Goal: Task Accomplishment & Management: Complete application form

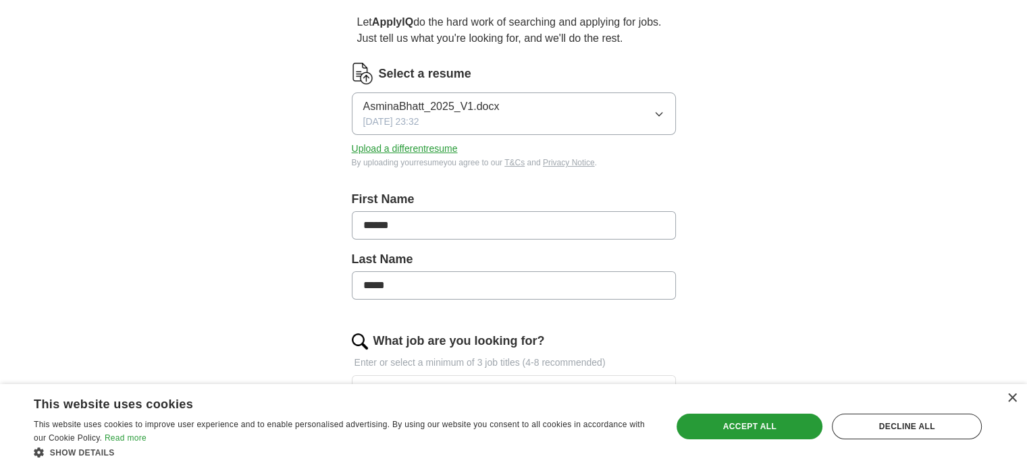
scroll to position [119, 0]
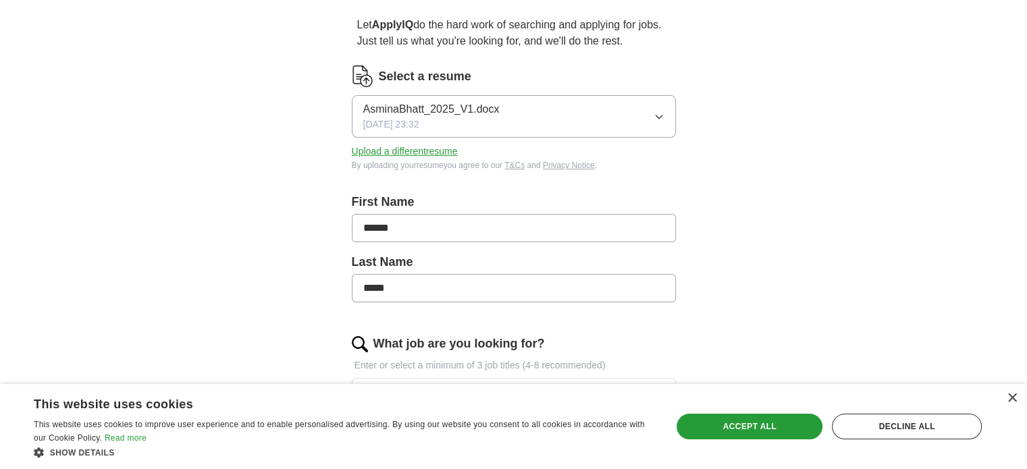
click at [430, 151] on button "Upload a different resume" at bounding box center [405, 152] width 106 height 14
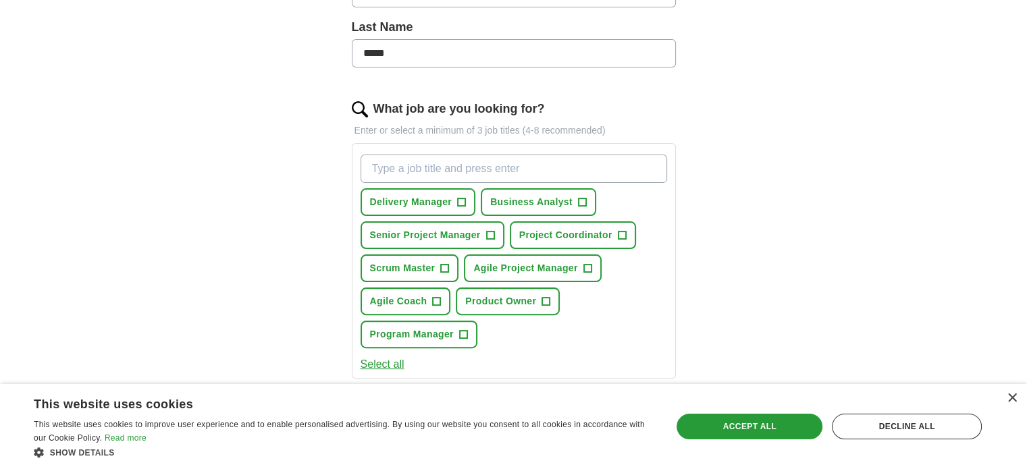
scroll to position [355, 0]
click at [433, 260] on span "Scrum Master" at bounding box center [403, 267] width 66 height 14
click at [411, 332] on span "Program Manager" at bounding box center [412, 333] width 84 height 14
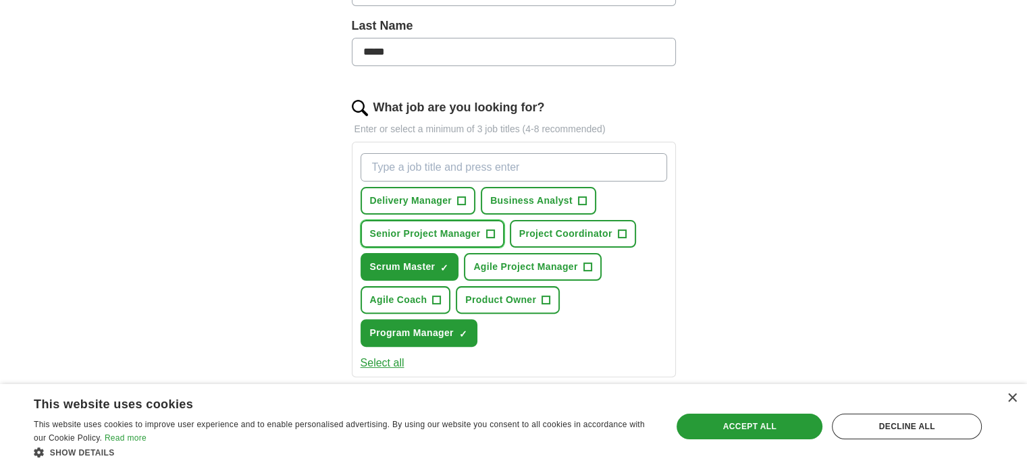
click at [444, 231] on span "Senior Project Manager" at bounding box center [425, 234] width 111 height 14
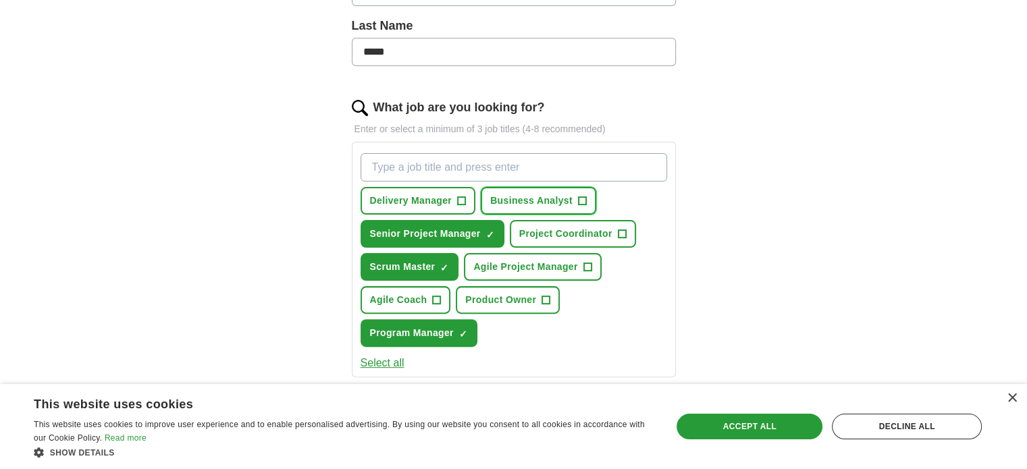
click at [532, 188] on button "Business Analyst +" at bounding box center [539, 201] width 116 height 28
click at [584, 228] on span "Project Coordinator" at bounding box center [565, 234] width 93 height 14
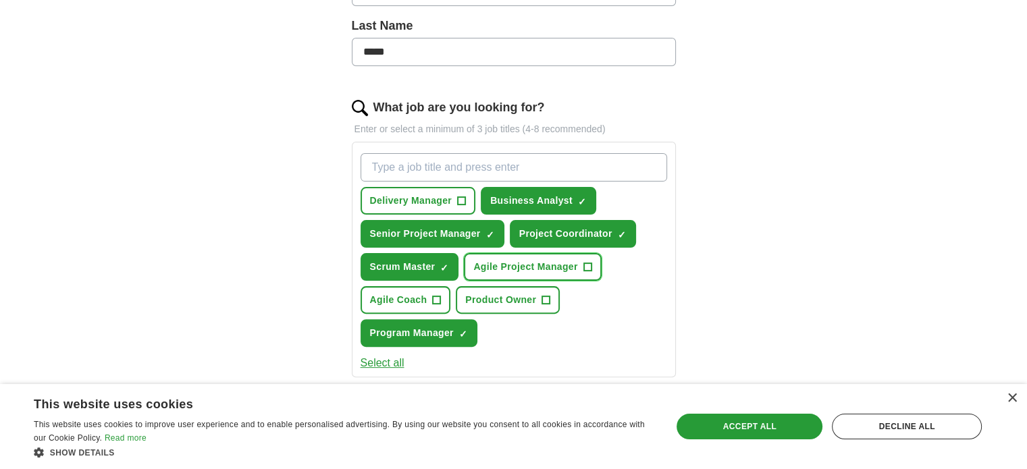
click at [538, 273] on button "Agile Project Manager +" at bounding box center [532, 267] width 137 height 28
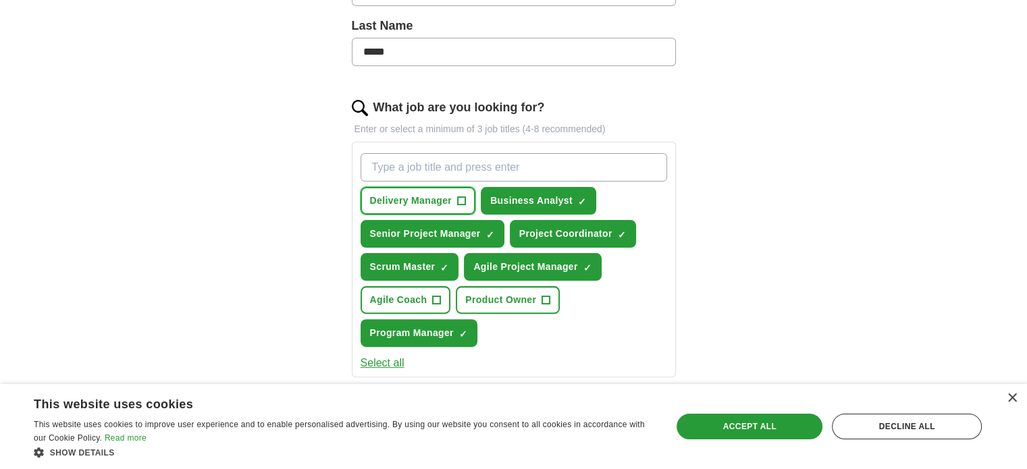
click at [403, 201] on span "Delivery Manager" at bounding box center [411, 201] width 82 height 14
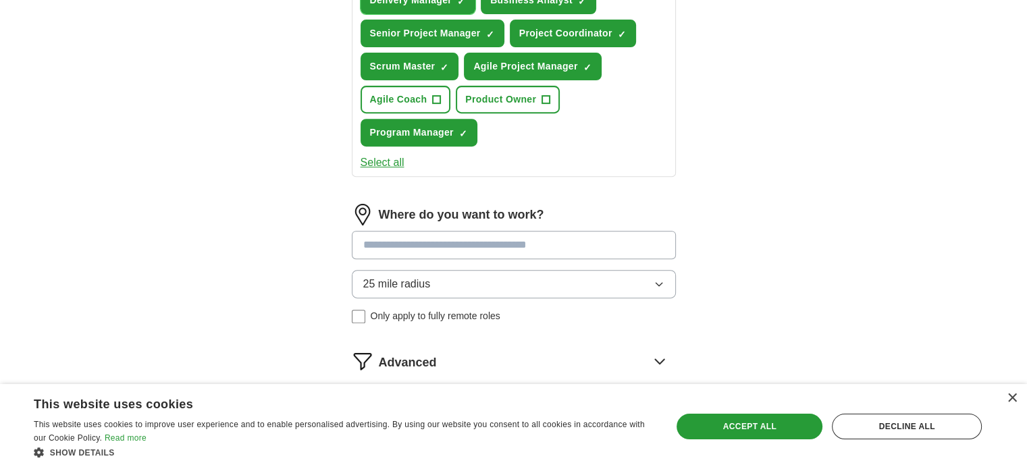
scroll to position [557, 0]
click at [638, 241] on input at bounding box center [514, 244] width 324 height 28
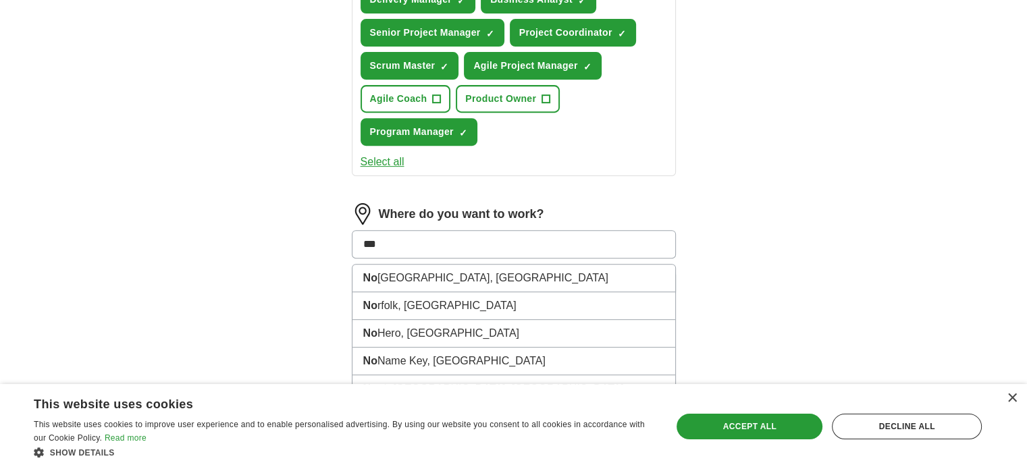
type input "****"
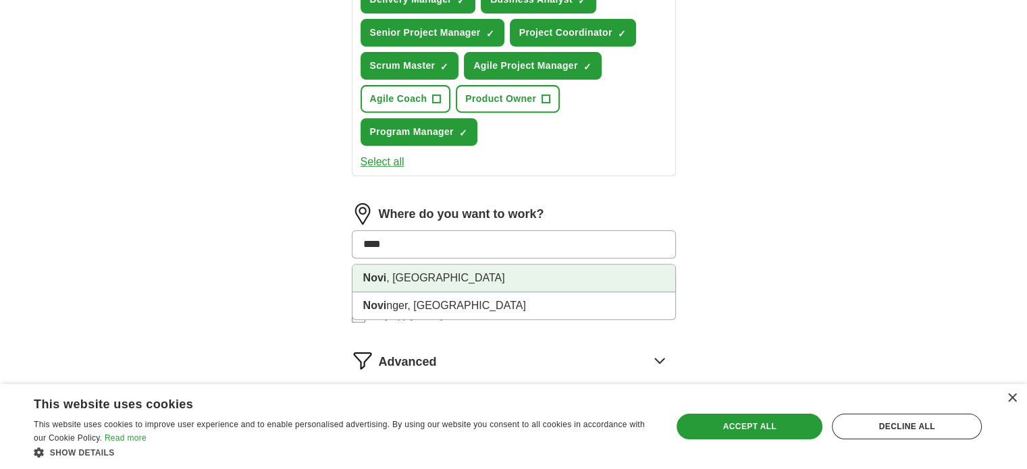
click at [615, 277] on li "[GEOGRAPHIC_DATA] , [GEOGRAPHIC_DATA]" at bounding box center [514, 279] width 323 height 28
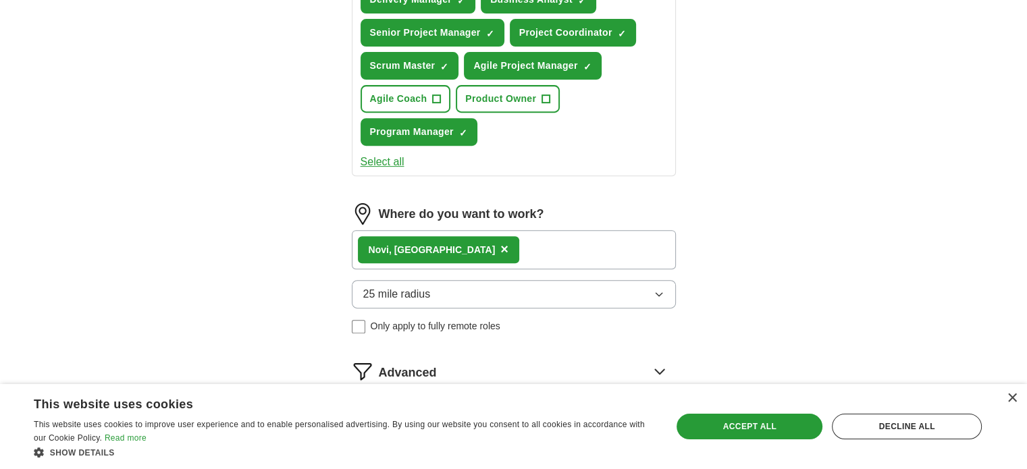
click at [662, 289] on icon "button" at bounding box center [659, 294] width 11 height 11
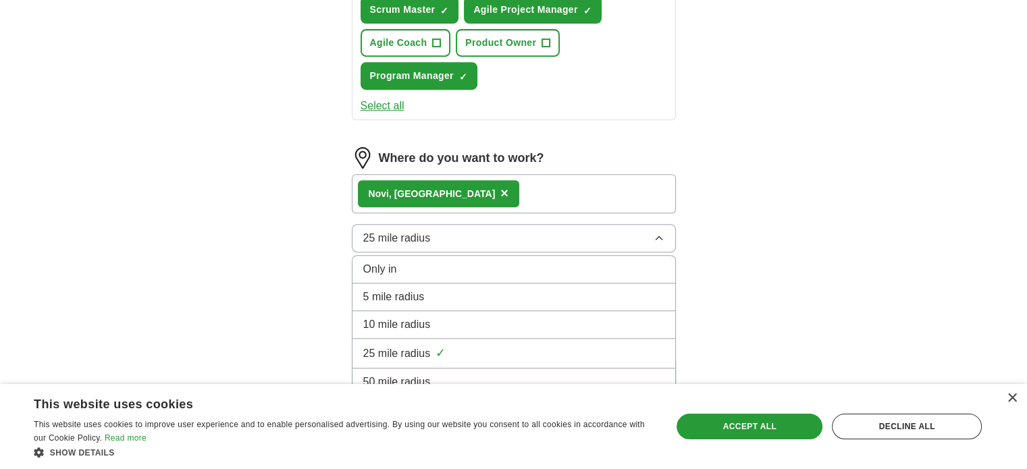
scroll to position [613, 0]
click at [582, 374] on div "50 mile radius" at bounding box center [513, 382] width 301 height 16
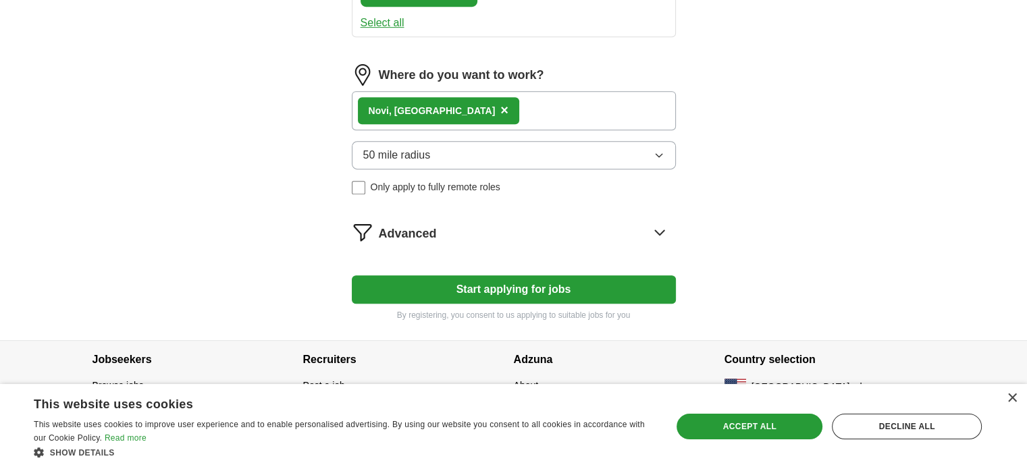
scroll to position [697, 0]
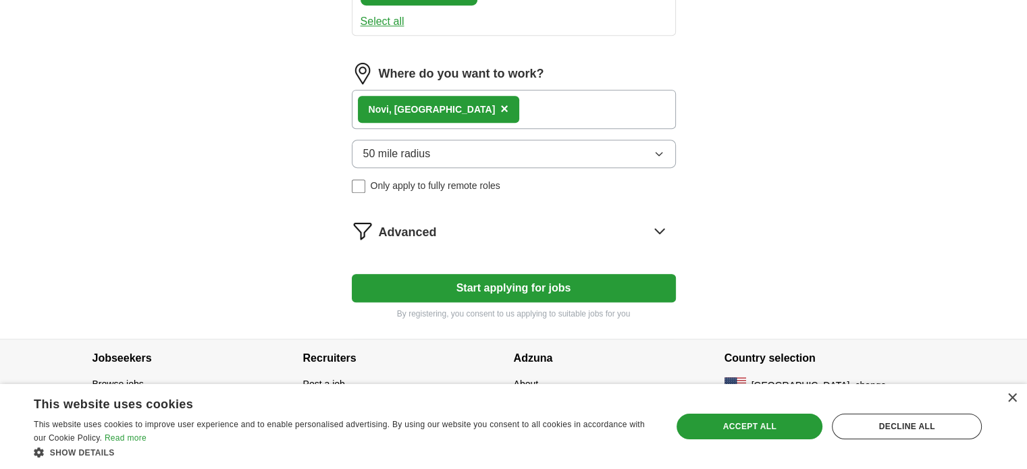
click at [537, 278] on button "Start applying for jobs" at bounding box center [514, 288] width 324 height 28
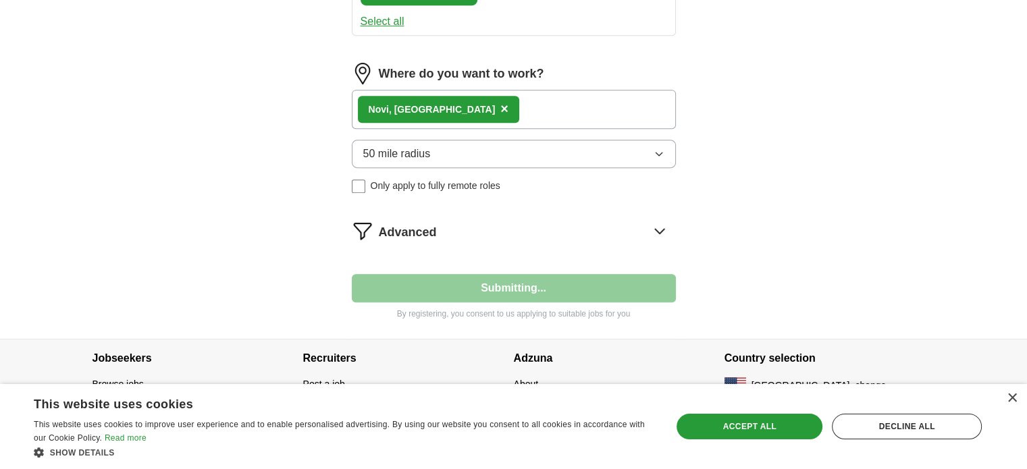
select select "**"
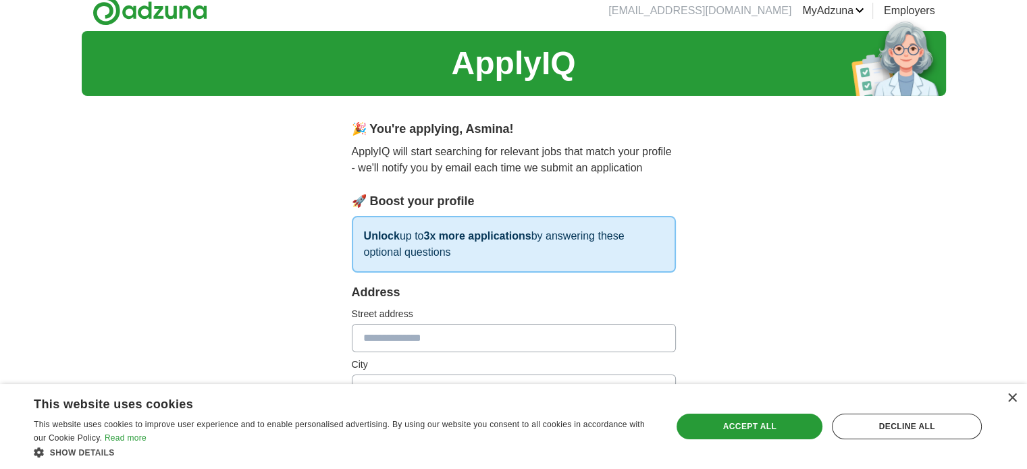
scroll to position [0, 0]
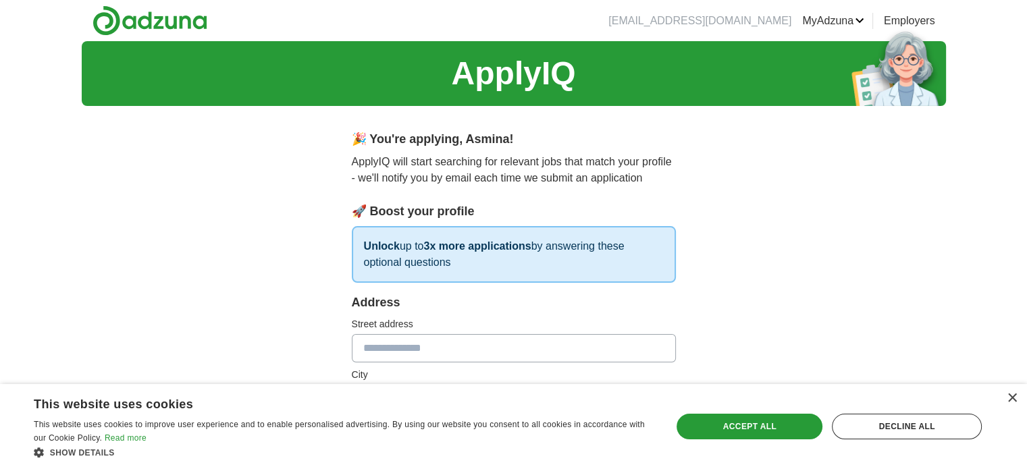
click at [189, 23] on img at bounding box center [150, 20] width 115 height 30
